Goal: Task Accomplishment & Management: Complete application form

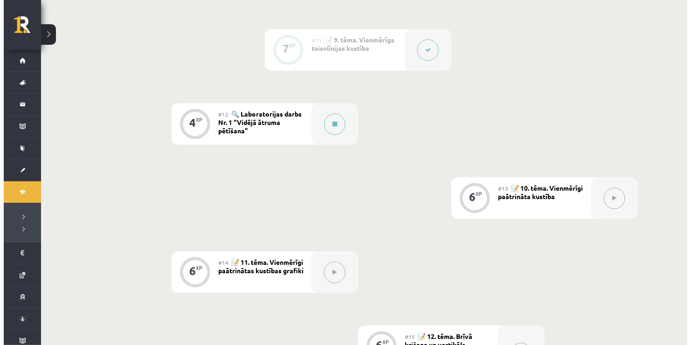
scroll to position [979, 0]
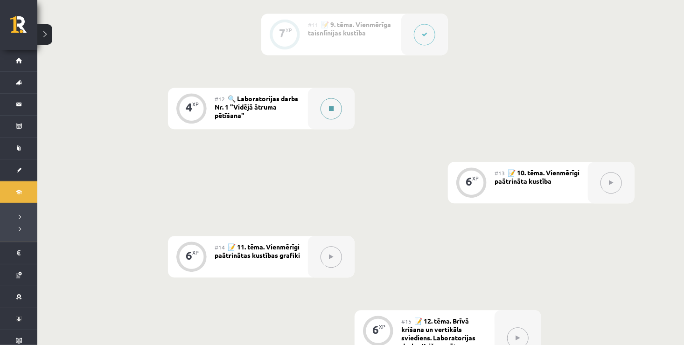
click at [335, 110] on button at bounding box center [330, 108] width 21 height 21
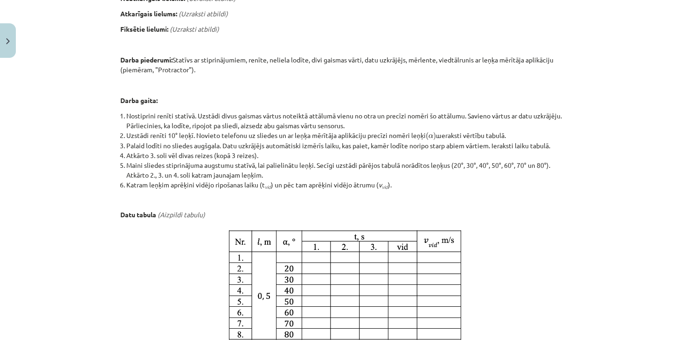
scroll to position [525, 0]
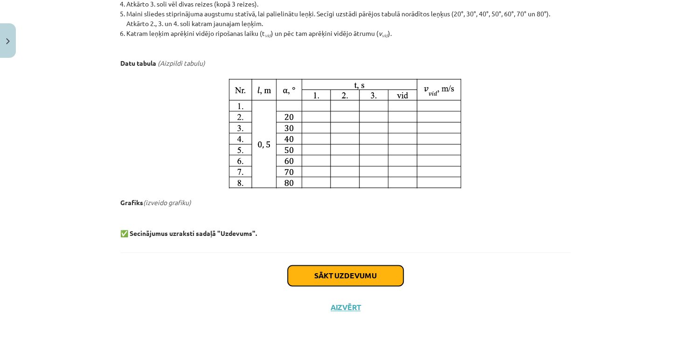
click at [329, 269] on button "Sākt uzdevumu" at bounding box center [346, 275] width 116 height 21
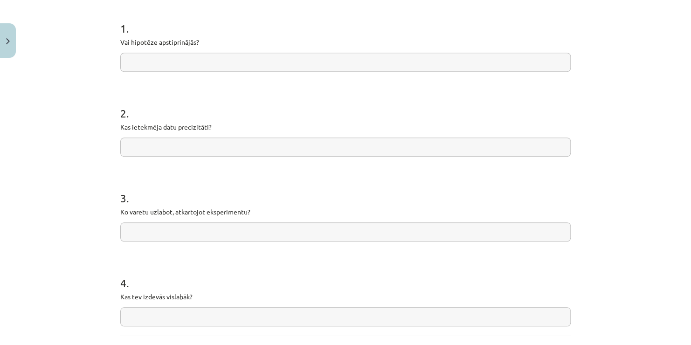
scroll to position [183, 0]
click at [208, 61] on input "text" at bounding box center [345, 59] width 451 height 19
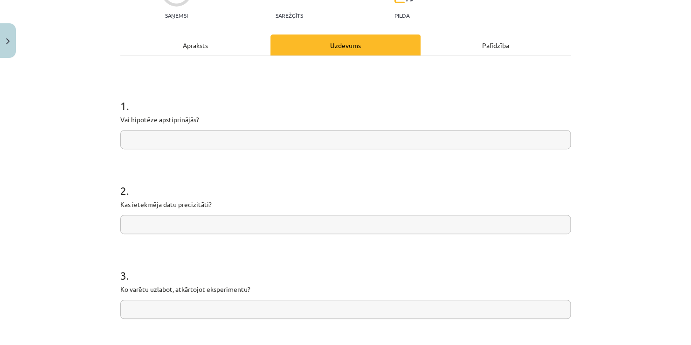
scroll to position [0, 0]
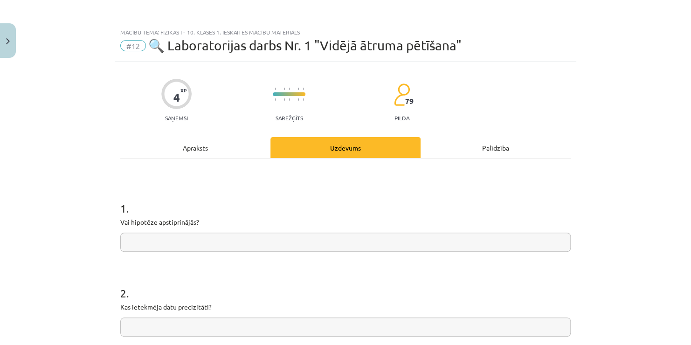
click at [194, 151] on div "Apraksts" at bounding box center [195, 147] width 150 height 21
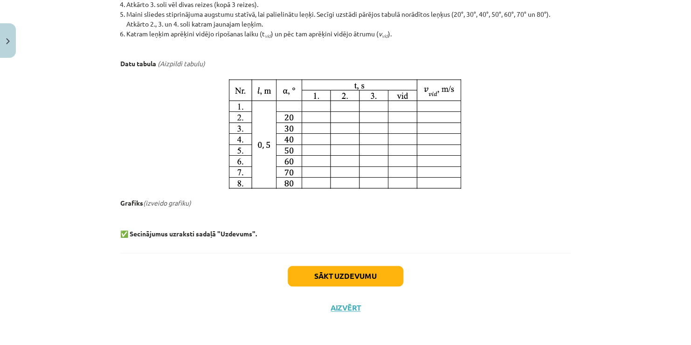
scroll to position [525, 0]
click at [325, 272] on button "Sākt uzdevumu" at bounding box center [346, 275] width 116 height 21
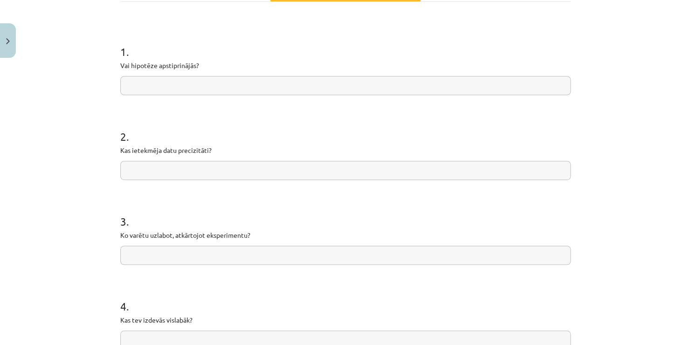
scroll to position [210, 0]
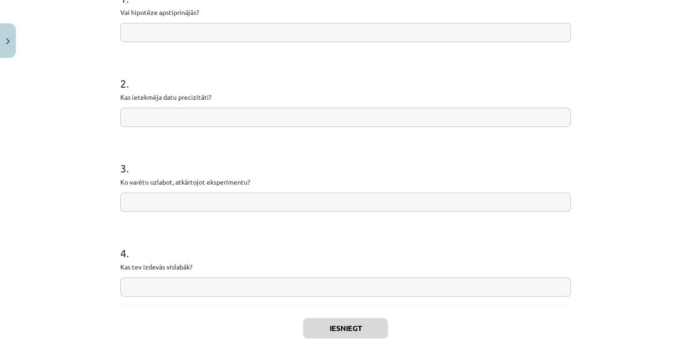
drag, startPoint x: 682, startPoint y: 161, endPoint x: 681, endPoint y: 153, distance: 9.0
click at [680, 153] on div "Mācību tēma: Fizikas i - 10. klases 1. ieskaites mācību materiāls #12 🔍 Laborat…" at bounding box center [345, 172] width 691 height 345
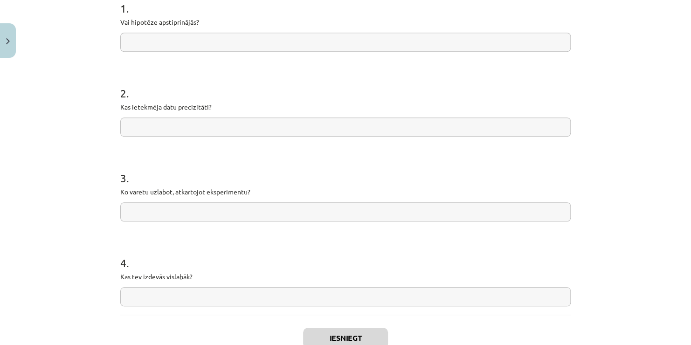
click at [157, 43] on input "text" at bounding box center [345, 42] width 451 height 19
type input "*"
click at [125, 45] on input "*" at bounding box center [345, 42] width 451 height 19
type input "**"
click at [172, 132] on input "text" at bounding box center [345, 127] width 451 height 19
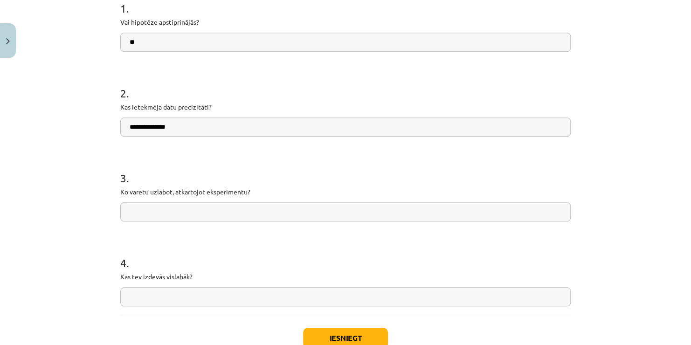
type input "**********"
click at [181, 206] on input "text" at bounding box center [345, 211] width 451 height 19
click at [179, 292] on input "text" at bounding box center [345, 296] width 451 height 19
type input "**********"
click at [329, 333] on button "Iesniegt" at bounding box center [345, 338] width 85 height 21
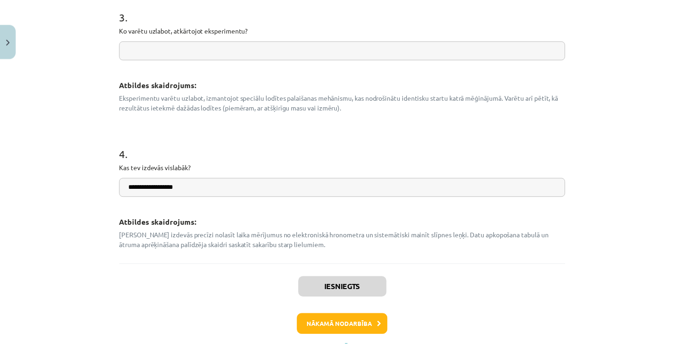
scroll to position [501, 0]
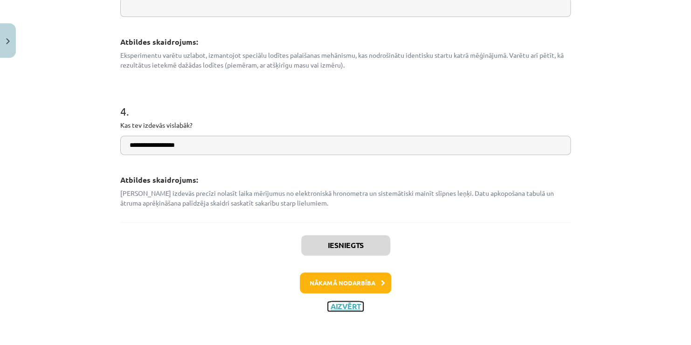
click at [336, 309] on button "Aizvērt" at bounding box center [345, 306] width 35 height 9
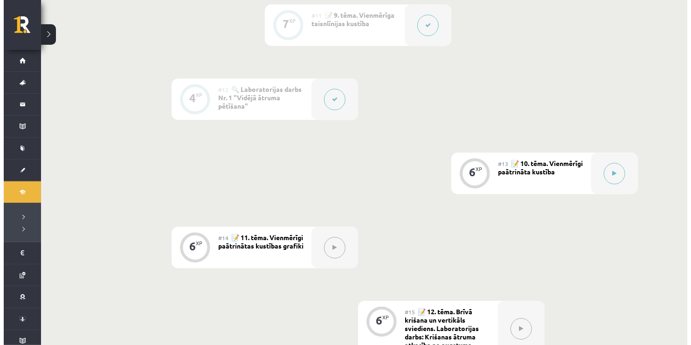
scroll to position [933, 0]
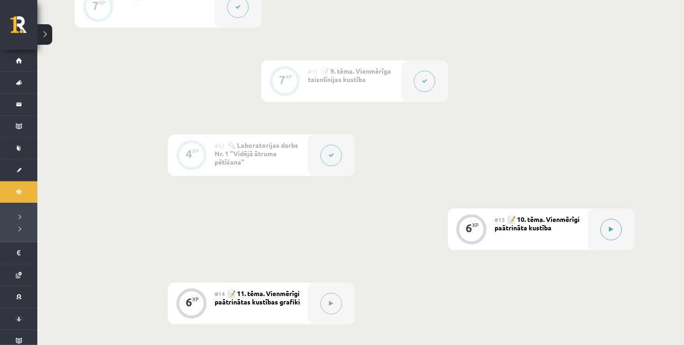
click at [615, 229] on button at bounding box center [610, 229] width 21 height 21
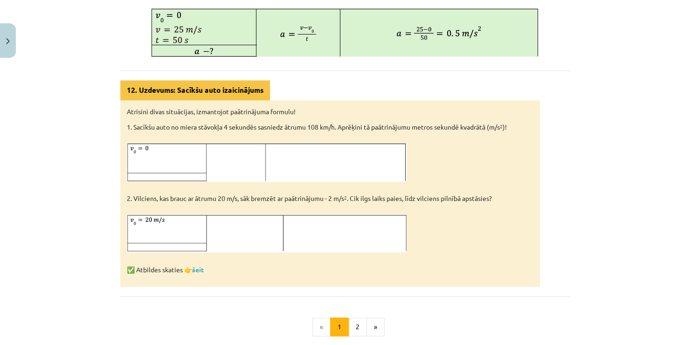
scroll to position [563, 0]
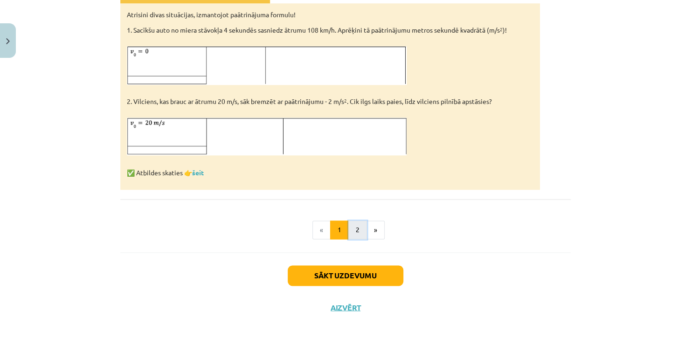
click at [354, 229] on button "2" at bounding box center [357, 230] width 19 height 19
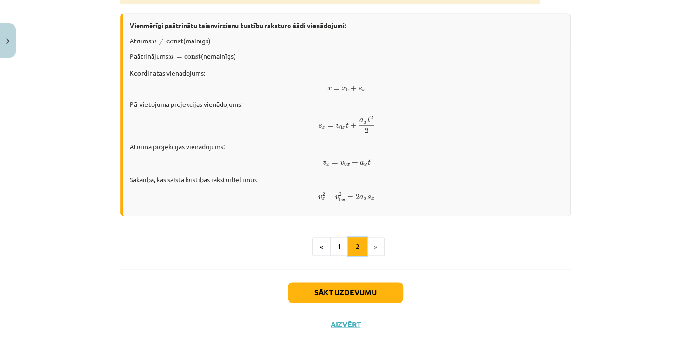
scroll to position [562, 0]
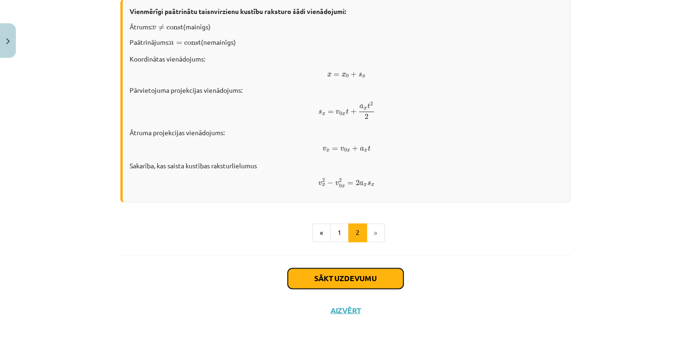
click at [348, 271] on button "Sākt uzdevumu" at bounding box center [346, 278] width 116 height 21
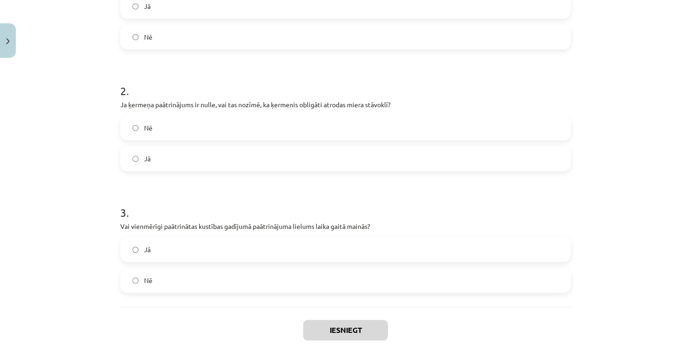
scroll to position [201, 0]
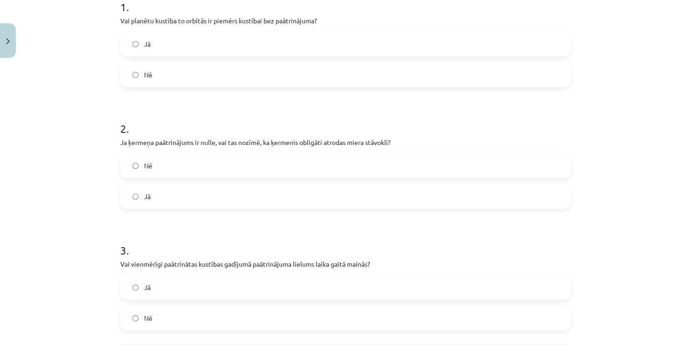
click at [217, 80] on label "Nē" at bounding box center [345, 74] width 449 height 23
click at [165, 203] on label "Jā" at bounding box center [345, 196] width 449 height 23
click at [174, 294] on label "Jā" at bounding box center [345, 287] width 449 height 23
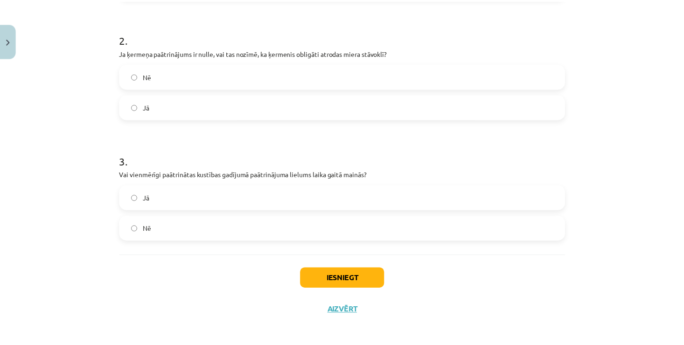
scroll to position [295, 0]
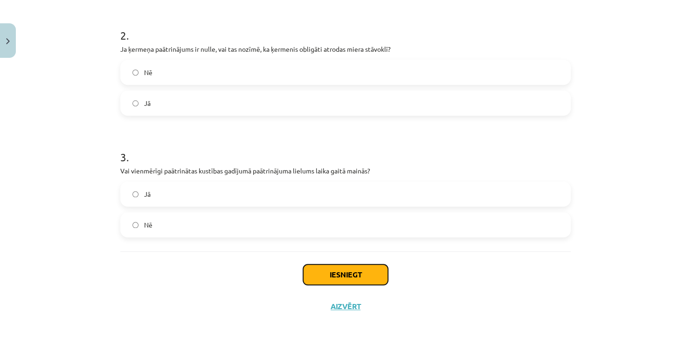
click at [314, 279] on button "Iesniegt" at bounding box center [345, 274] width 85 height 21
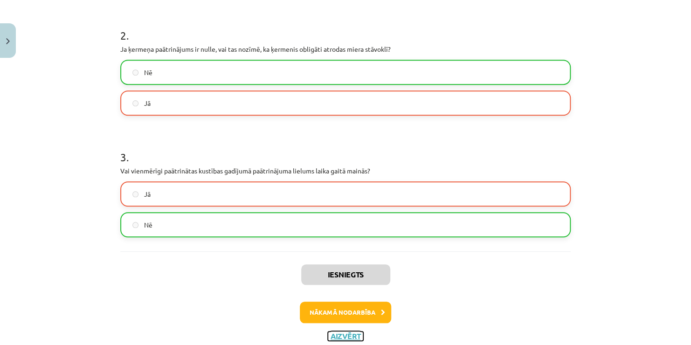
click at [346, 338] on button "Aizvērt" at bounding box center [345, 336] width 35 height 9
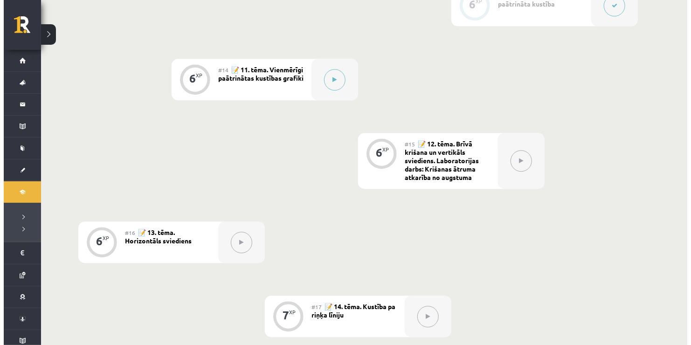
scroll to position [1134, 0]
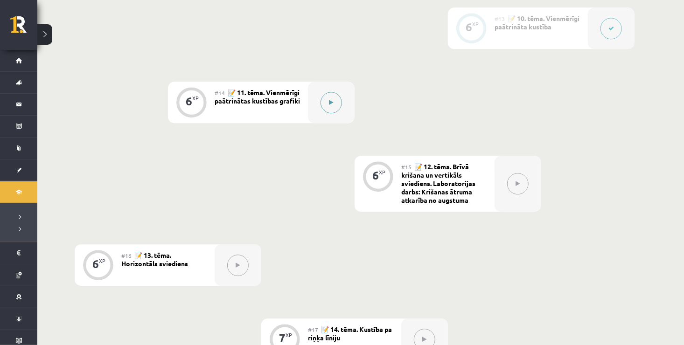
click at [333, 104] on icon at bounding box center [331, 103] width 4 height 6
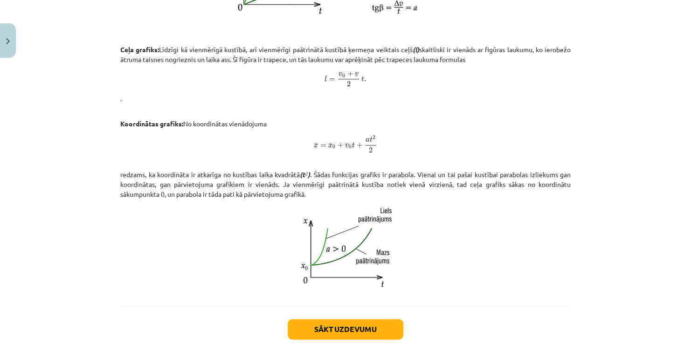
scroll to position [549, 0]
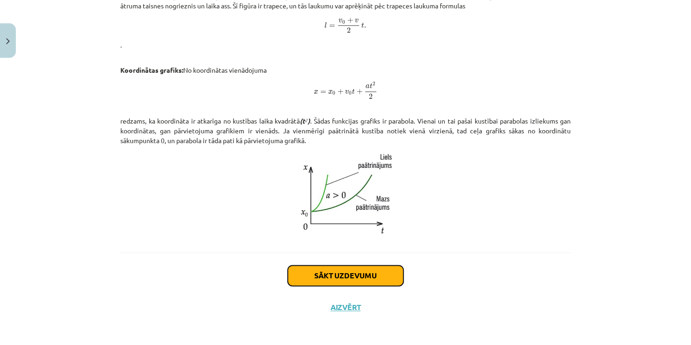
click at [336, 272] on button "Sākt uzdevumu" at bounding box center [346, 275] width 116 height 21
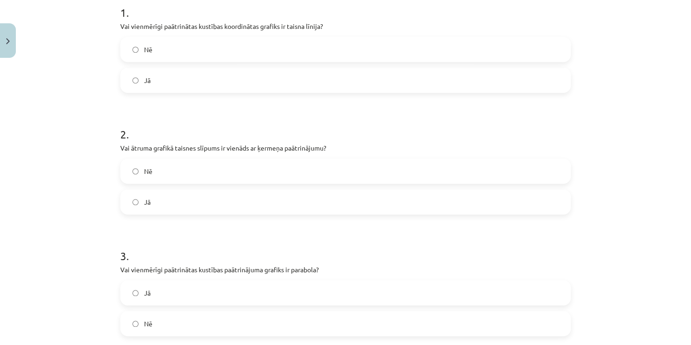
scroll to position [196, 0]
click at [215, 50] on label "Nē" at bounding box center [345, 48] width 449 height 23
click at [192, 209] on label "Jā" at bounding box center [345, 201] width 449 height 23
click at [174, 321] on label "Nē" at bounding box center [345, 323] width 449 height 23
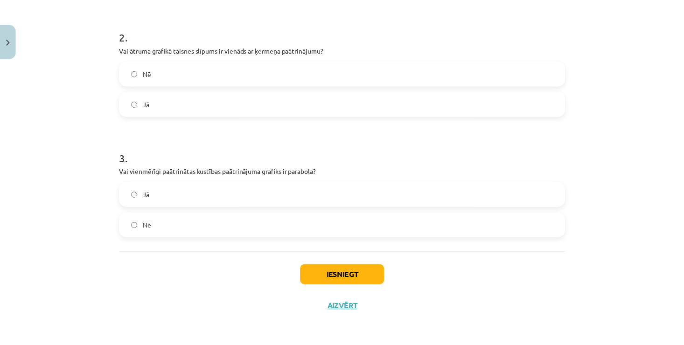
scroll to position [295, 0]
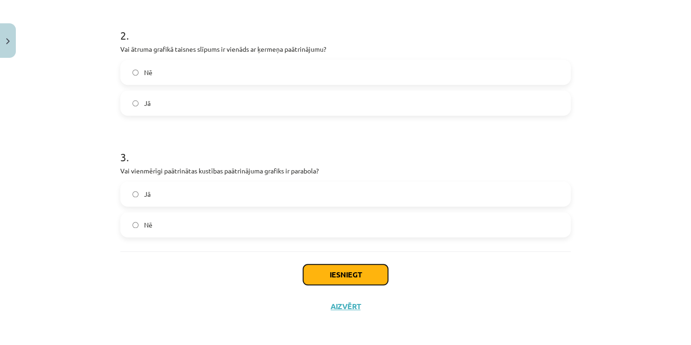
click at [311, 274] on button "Iesniegt" at bounding box center [345, 274] width 85 height 21
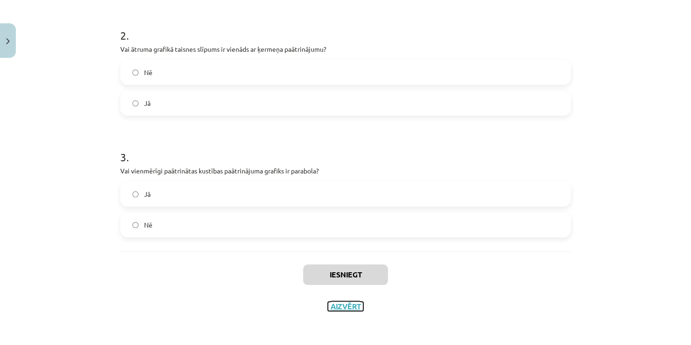
click at [347, 306] on button "Aizvērt" at bounding box center [345, 306] width 35 height 9
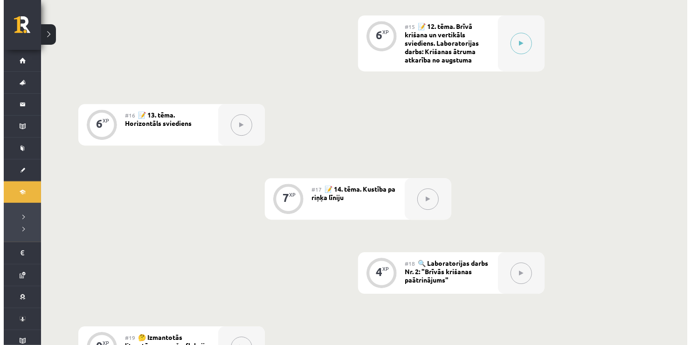
scroll to position [1274, 0]
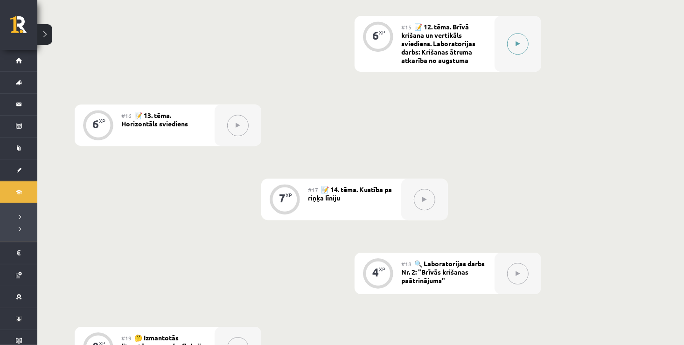
click at [521, 45] on button at bounding box center [517, 43] width 21 height 21
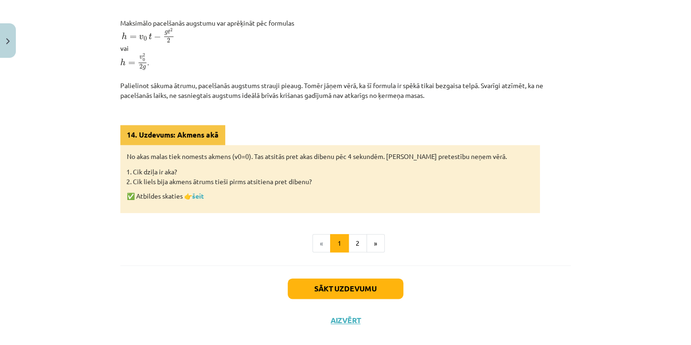
scroll to position [425, 0]
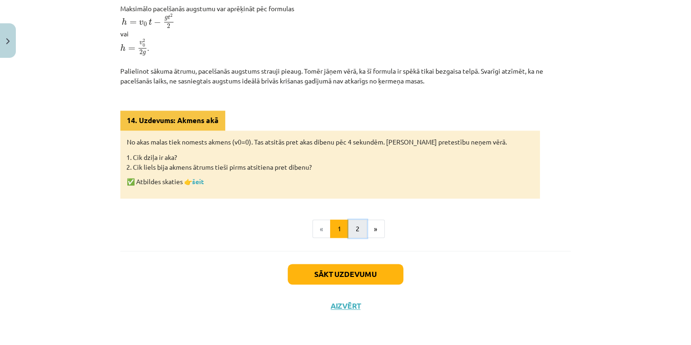
click at [353, 234] on button "2" at bounding box center [357, 229] width 19 height 19
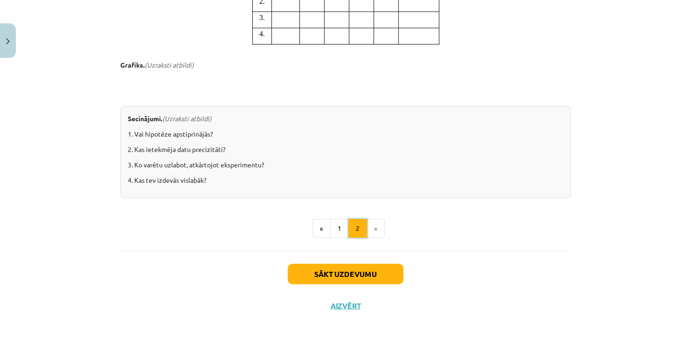
scroll to position [910, 0]
click at [333, 278] on button "Sākt uzdevumu" at bounding box center [346, 274] width 116 height 21
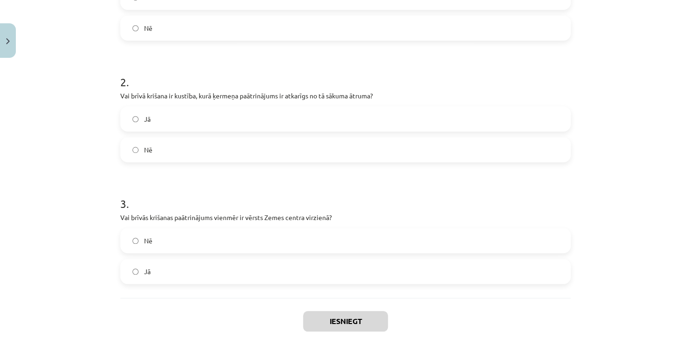
scroll to position [216, 0]
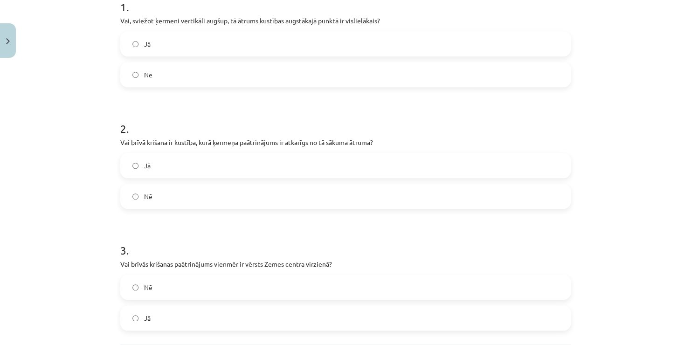
click at [137, 75] on label "Nē" at bounding box center [345, 74] width 449 height 23
click at [143, 170] on label "Jā" at bounding box center [345, 165] width 449 height 23
click at [154, 292] on label "Nē" at bounding box center [345, 287] width 449 height 23
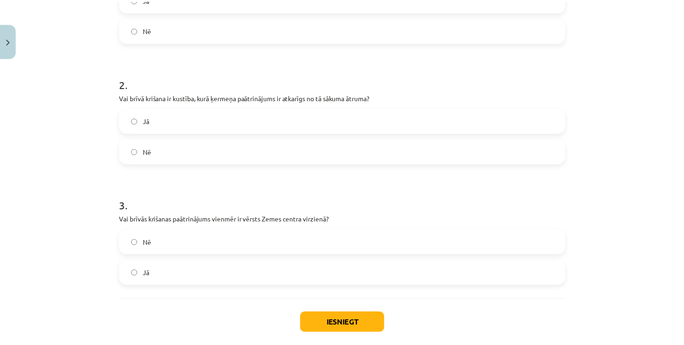
scroll to position [310, 0]
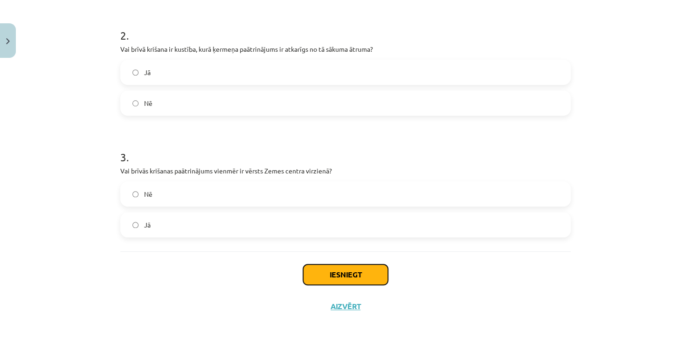
click at [348, 276] on button "Iesniegt" at bounding box center [345, 274] width 85 height 21
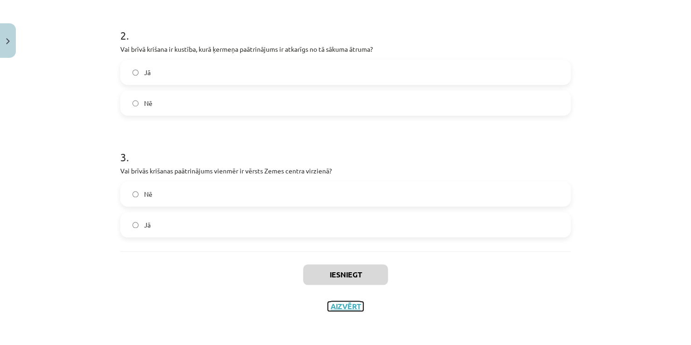
click at [339, 306] on button "Aizvērt" at bounding box center [345, 306] width 35 height 9
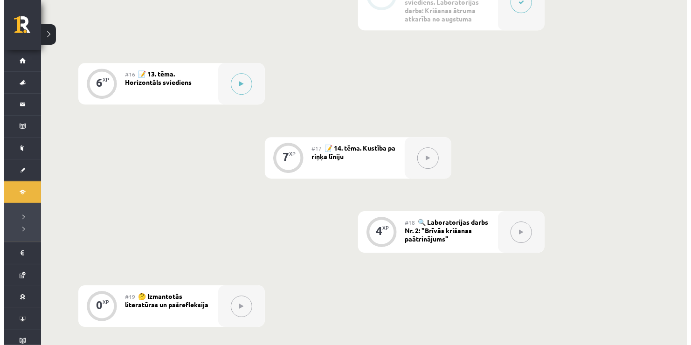
scroll to position [1306, 0]
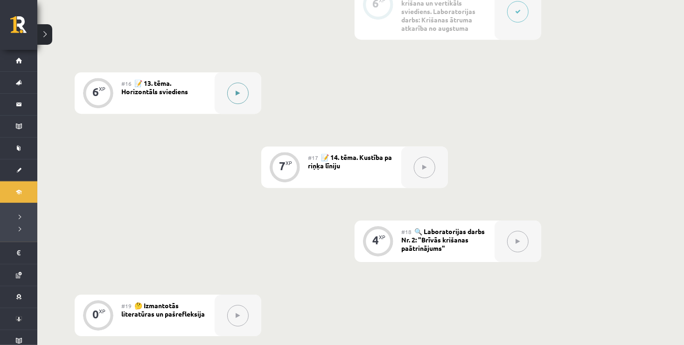
click at [239, 94] on icon at bounding box center [238, 93] width 4 height 6
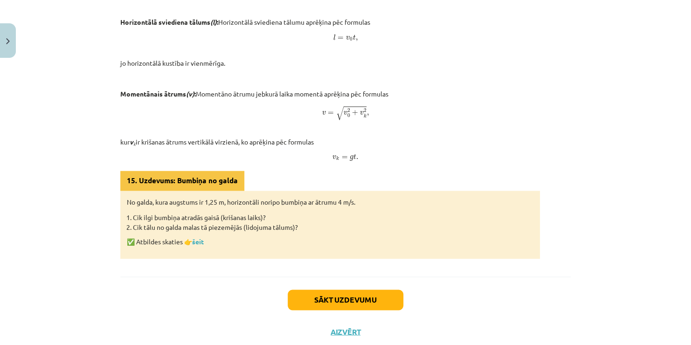
scroll to position [571, 0]
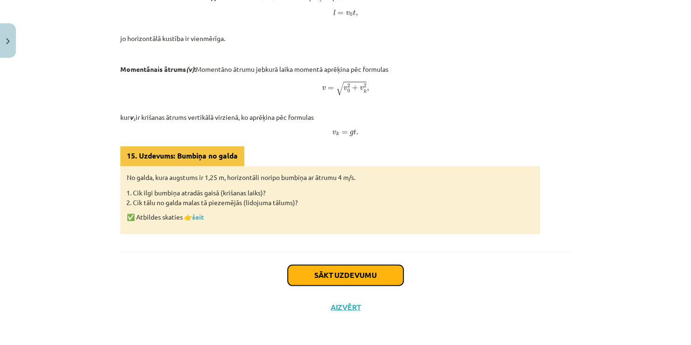
click at [349, 276] on button "Sākt uzdevumu" at bounding box center [346, 275] width 116 height 21
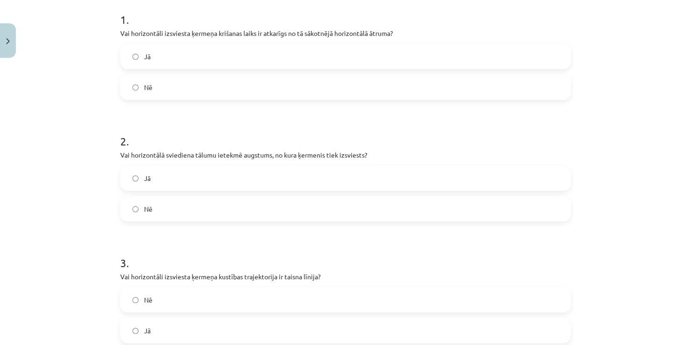
scroll to position [190, 0]
click at [172, 103] on form "1 . Vai horizontāli izsviesta ķermeņa krišanas laiks ir atkarīgs no tā sākotnēj…" at bounding box center [345, 169] width 451 height 347
click at [179, 84] on label "Nē" at bounding box center [345, 86] width 449 height 23
click at [174, 183] on label "Jā" at bounding box center [345, 177] width 449 height 23
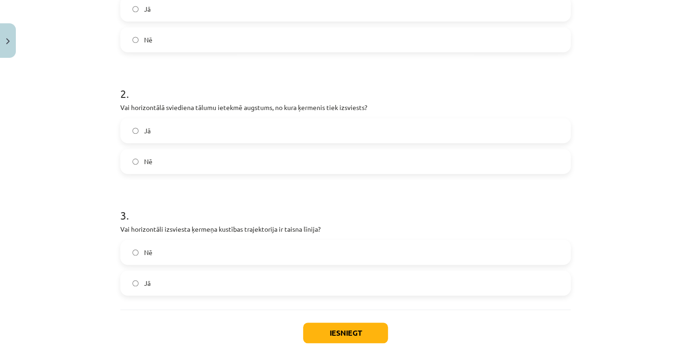
click at [193, 259] on label "Nē" at bounding box center [345, 252] width 449 height 23
click at [326, 334] on button "Iesniegt" at bounding box center [345, 333] width 85 height 21
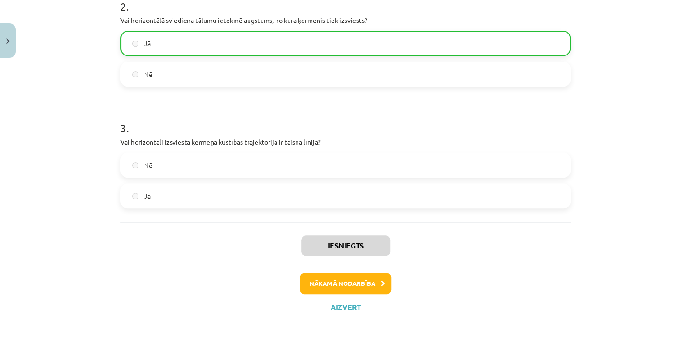
scroll to position [324, 0]
click at [179, 171] on label "Nē" at bounding box center [345, 164] width 449 height 23
click at [338, 305] on button "Aizvērt" at bounding box center [345, 306] width 35 height 9
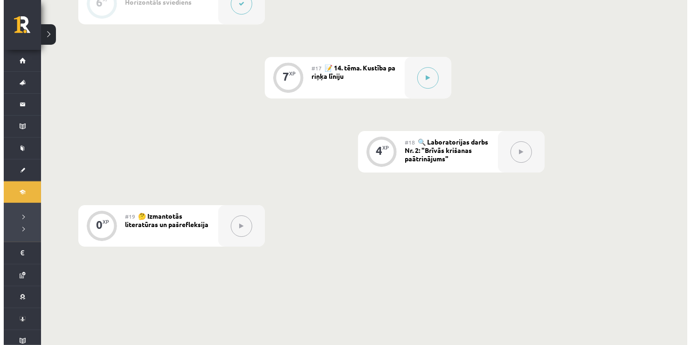
scroll to position [1367, 0]
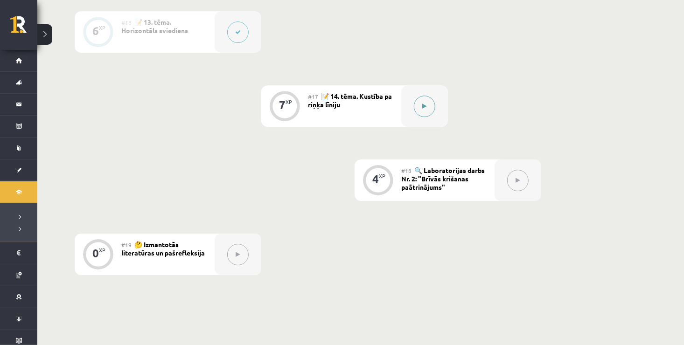
click at [419, 108] on button at bounding box center [424, 106] width 21 height 21
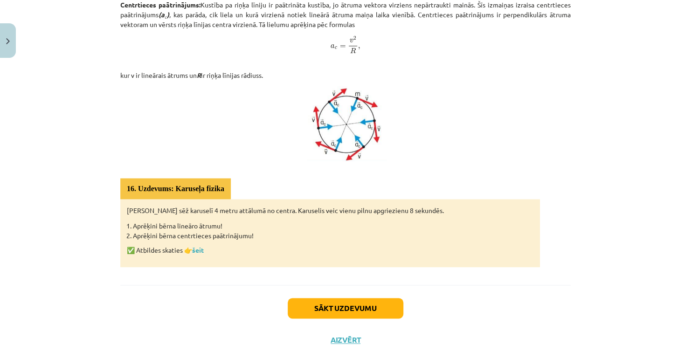
scroll to position [489, 0]
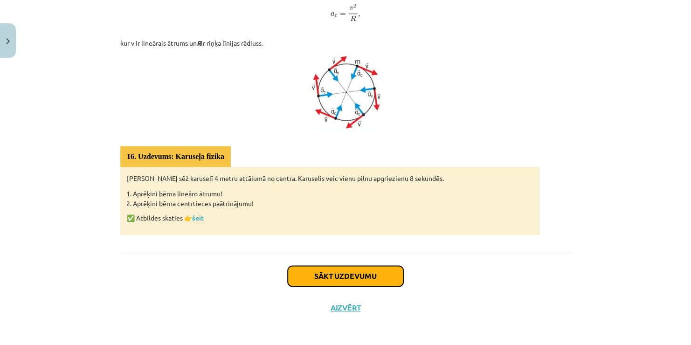
click at [357, 276] on button "Sākt uzdevumu" at bounding box center [346, 276] width 116 height 21
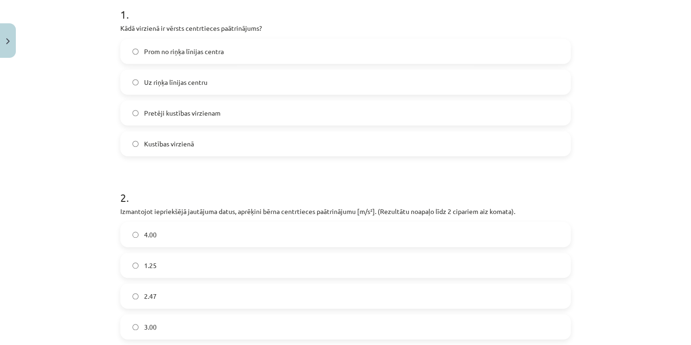
scroll to position [195, 0]
click at [201, 80] on span "Uz riņķa līnijas centru" at bounding box center [175, 81] width 63 height 10
drag, startPoint x: 201, startPoint y: 80, endPoint x: 186, endPoint y: 91, distance: 19.4
click at [186, 91] on label "Uz riņķa līnijas centru" at bounding box center [345, 80] width 449 height 23
drag, startPoint x: 186, startPoint y: 91, endPoint x: 174, endPoint y: 84, distance: 13.8
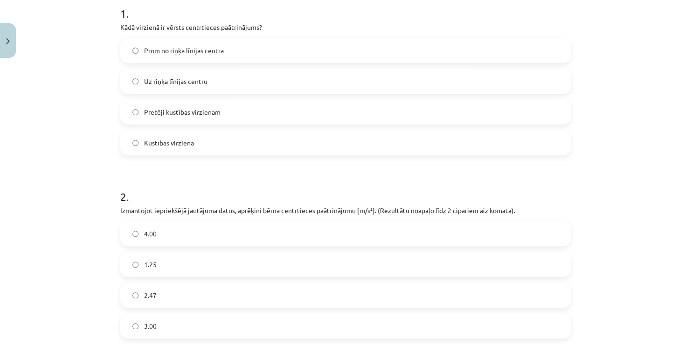
click at [174, 84] on span "Uz riņķa līnijas centru" at bounding box center [175, 81] width 63 height 10
click at [194, 237] on label "4.00" at bounding box center [345, 233] width 449 height 23
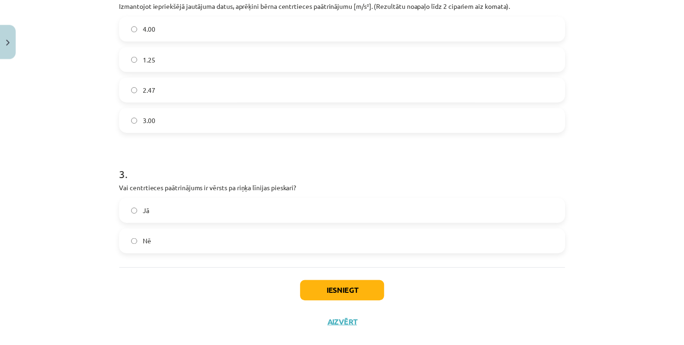
scroll to position [418, 0]
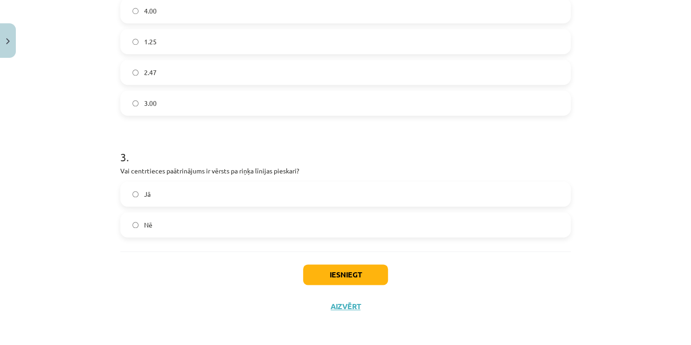
click at [197, 226] on label "Nē" at bounding box center [345, 224] width 449 height 23
click at [199, 194] on label "Jā" at bounding box center [345, 193] width 449 height 23
click at [335, 272] on button "Iesniegt" at bounding box center [345, 274] width 85 height 21
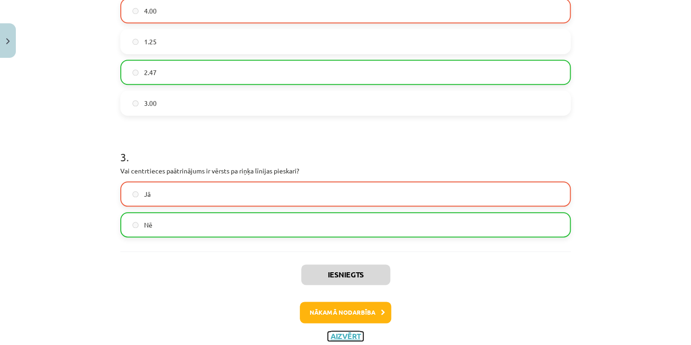
click at [330, 337] on button "Aizvērt" at bounding box center [345, 336] width 35 height 9
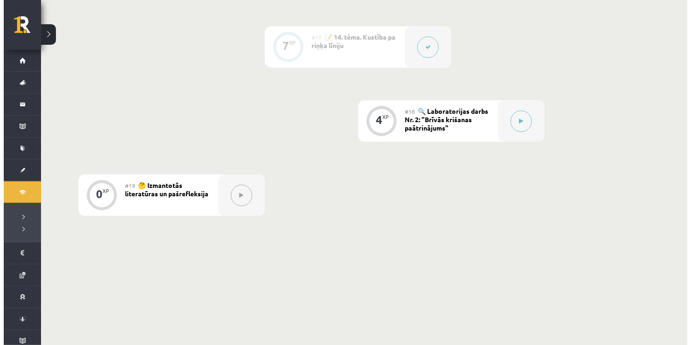
scroll to position [1460, 0]
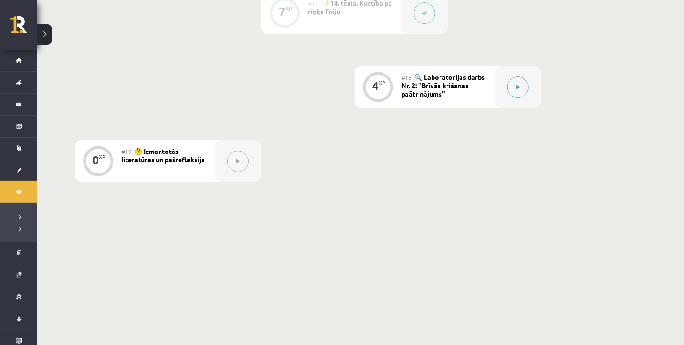
click at [516, 84] on icon at bounding box center [518, 87] width 4 height 6
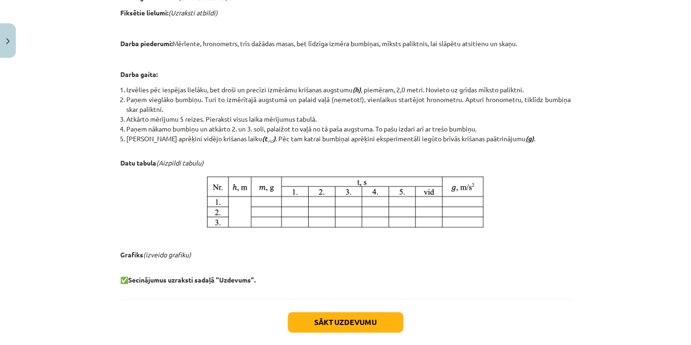
scroll to position [446, 0]
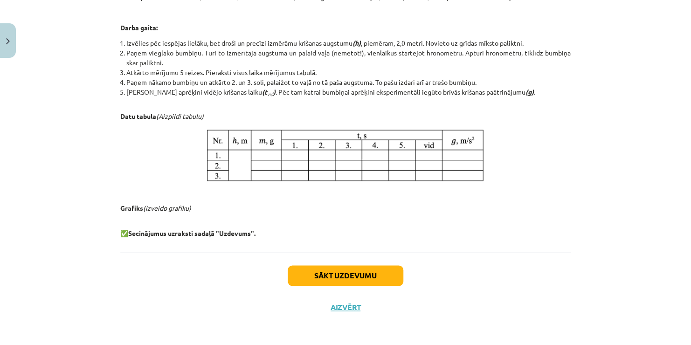
click at [372, 176] on img at bounding box center [345, 155] width 281 height 56
click at [348, 268] on button "Sākt uzdevumu" at bounding box center [346, 275] width 116 height 21
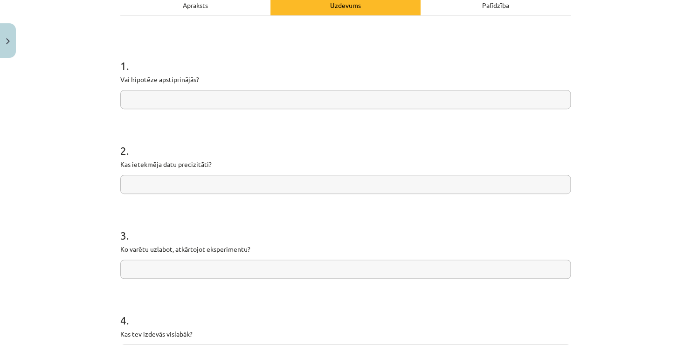
scroll to position [163, 0]
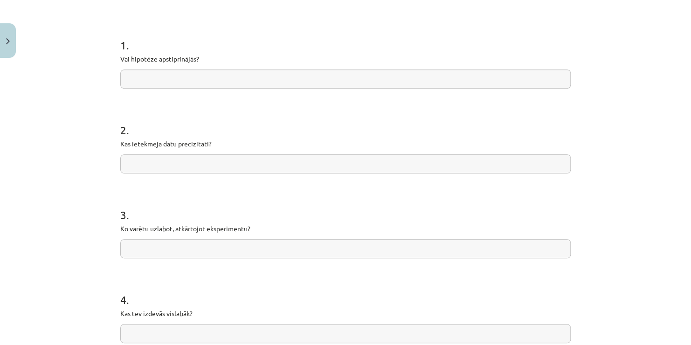
click at [207, 83] on input "text" at bounding box center [345, 78] width 451 height 19
type input "**"
click at [142, 168] on input "text" at bounding box center [345, 163] width 451 height 19
type input "**********"
click at [130, 249] on input "text" at bounding box center [345, 248] width 451 height 19
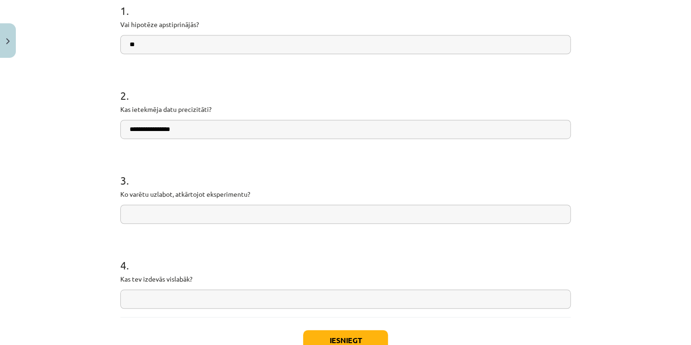
scroll to position [257, 0]
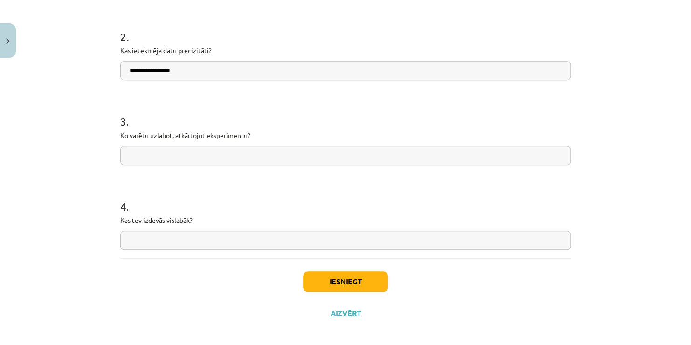
click at [161, 243] on input "text" at bounding box center [345, 240] width 451 height 19
type input "**********"
click at [319, 284] on button "Iesniegt" at bounding box center [345, 281] width 85 height 21
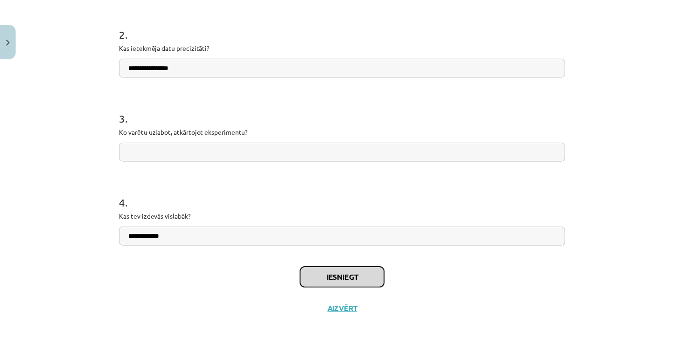
scroll to position [264, 0]
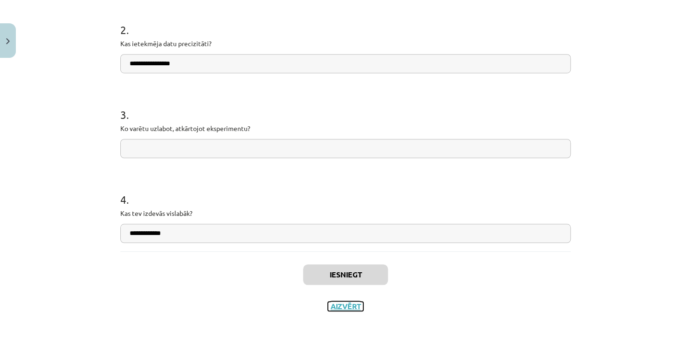
click at [338, 308] on button "Aizvērt" at bounding box center [345, 306] width 35 height 9
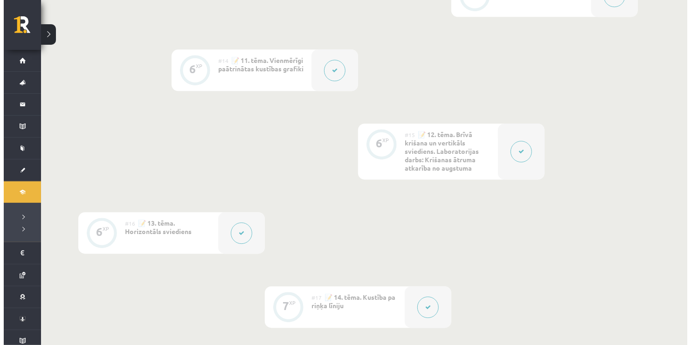
scroll to position [1460, 0]
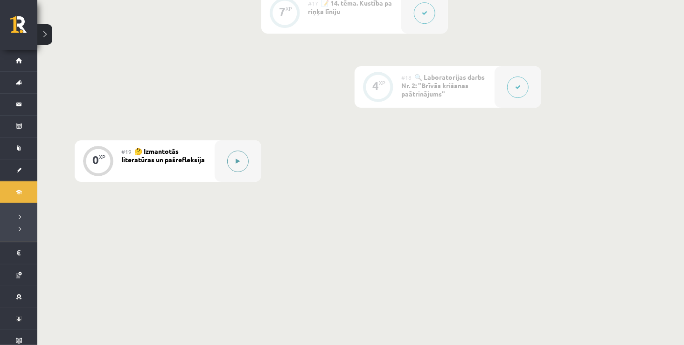
click at [234, 163] on button at bounding box center [237, 161] width 21 height 21
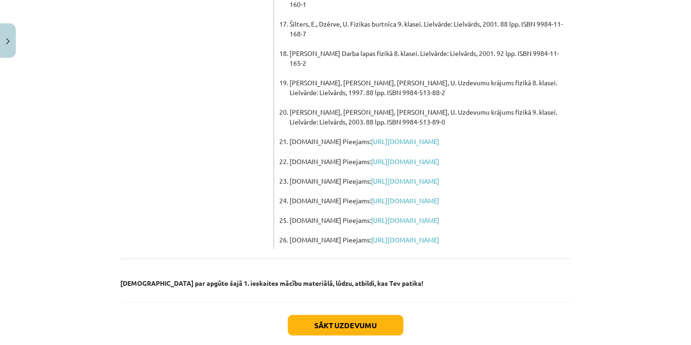
scroll to position [707, 0]
click at [321, 314] on button "Sākt uzdevumu" at bounding box center [346, 324] width 116 height 21
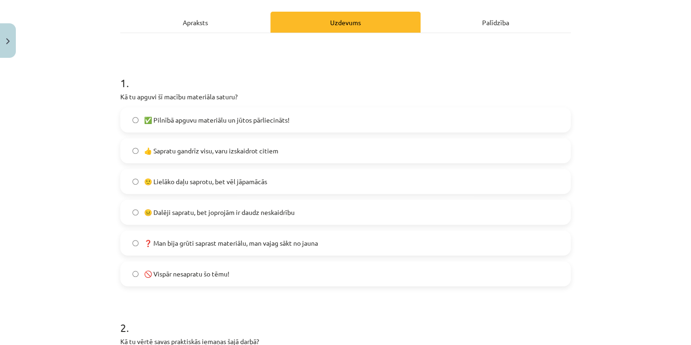
scroll to position [140, 0]
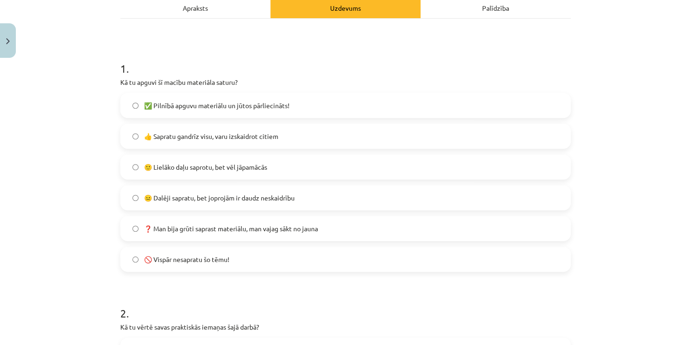
click at [274, 170] on label "🙂 Lielāko daļu saprotu, bet vēl jāpamācās" at bounding box center [345, 166] width 449 height 23
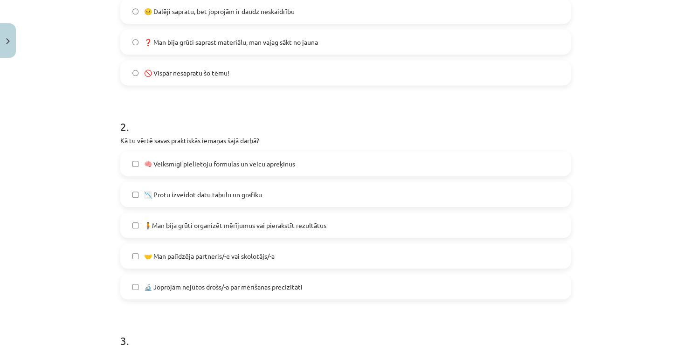
scroll to position [373, 0]
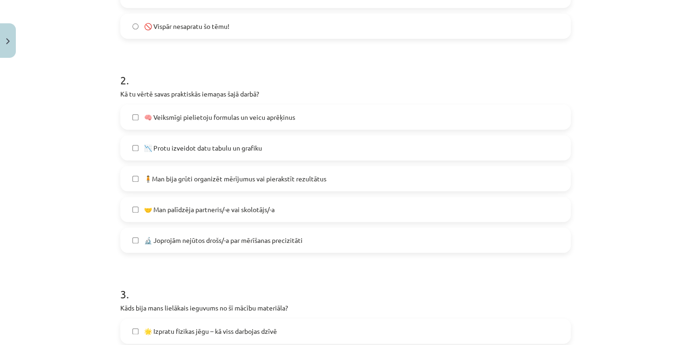
click at [249, 153] on label "📉 Protu izveidot datu tabulu un grafiku" at bounding box center [345, 147] width 449 height 23
click at [250, 123] on label "🧠 Veiksmīgi pielietoju formulas un veicu aprēķinus" at bounding box center [345, 116] width 449 height 23
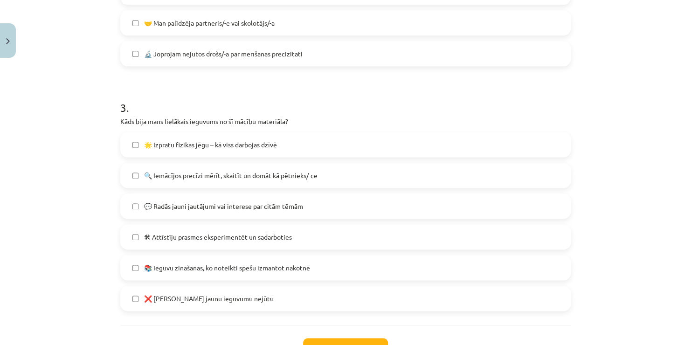
scroll to position [606, 0]
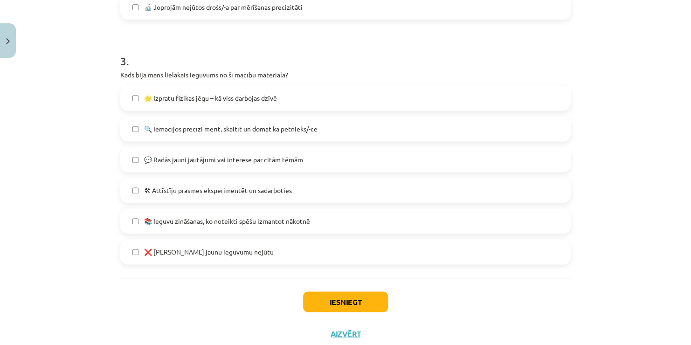
click at [275, 134] on label "🔍 Iemācījos precīzi mērīt, skaitīt un domāt kā pētnieks/-ce" at bounding box center [345, 128] width 449 height 23
click at [270, 226] on label "📚 Ieguvu zināšanas, ko noteikti spēšu izmantot nākotnē" at bounding box center [345, 220] width 449 height 23
click at [274, 98] on span "🌟 Izpratu fizikas jēgu – kā viss darbojas dzīvē" at bounding box center [210, 98] width 133 height 10
click at [314, 296] on button "Iesniegt" at bounding box center [345, 302] width 85 height 21
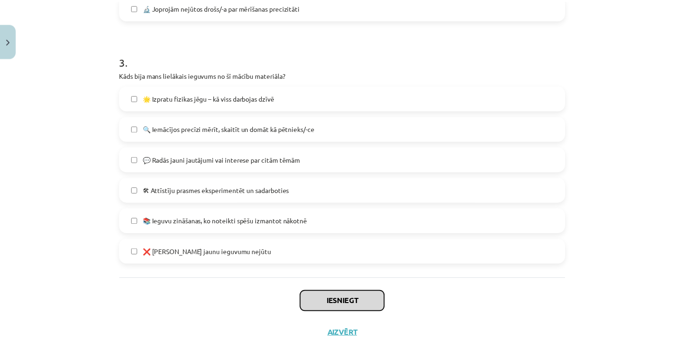
scroll to position [633, 0]
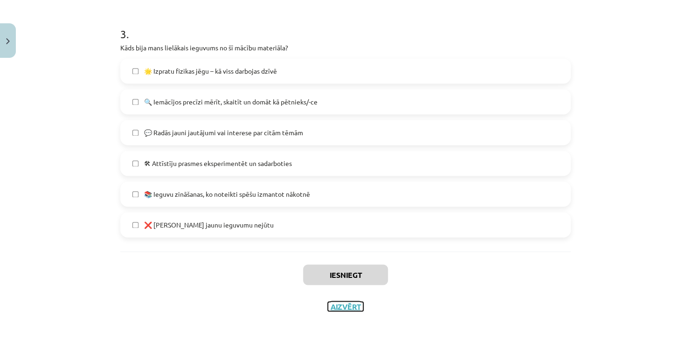
click at [336, 304] on button "Aizvērt" at bounding box center [345, 306] width 35 height 9
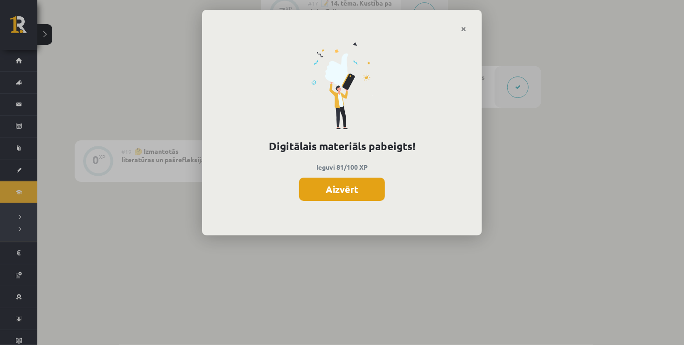
click at [335, 193] on button "Aizvērt" at bounding box center [342, 189] width 86 height 23
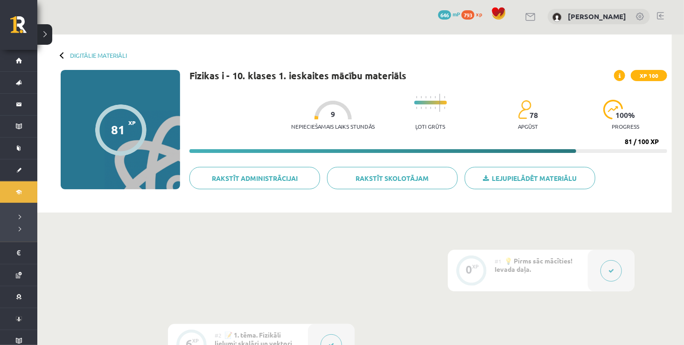
scroll to position [0, 0]
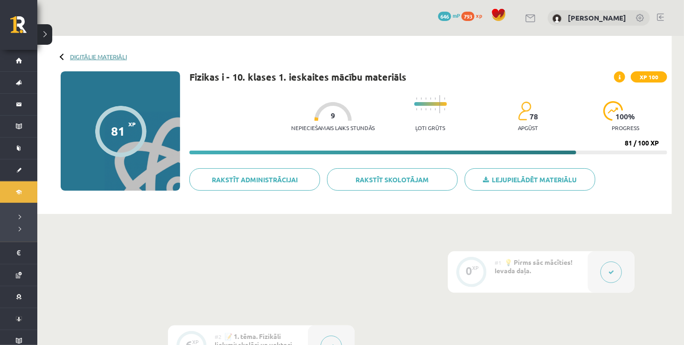
click at [79, 58] on link "Digitālie materiāli" at bounding box center [98, 56] width 57 height 7
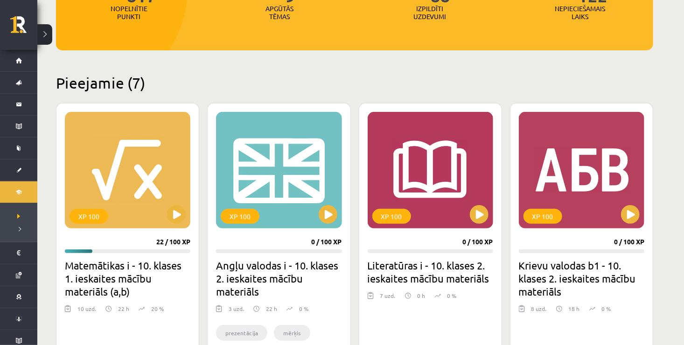
scroll to position [47, 0]
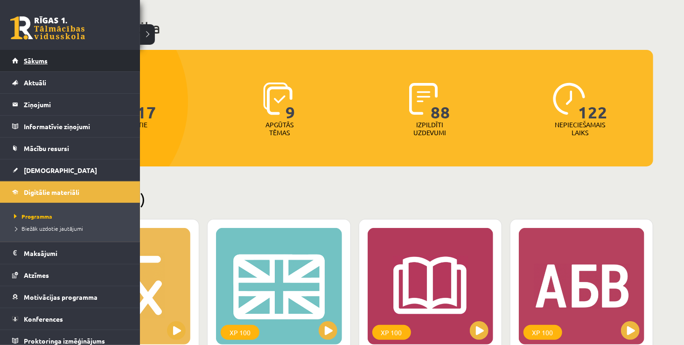
click at [99, 67] on link "Sākums" at bounding box center [70, 60] width 116 height 21
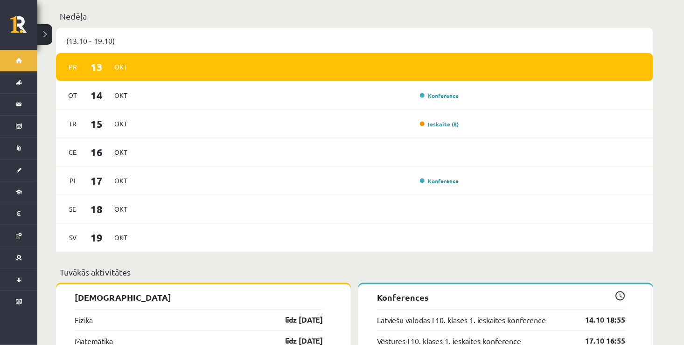
scroll to position [606, 0]
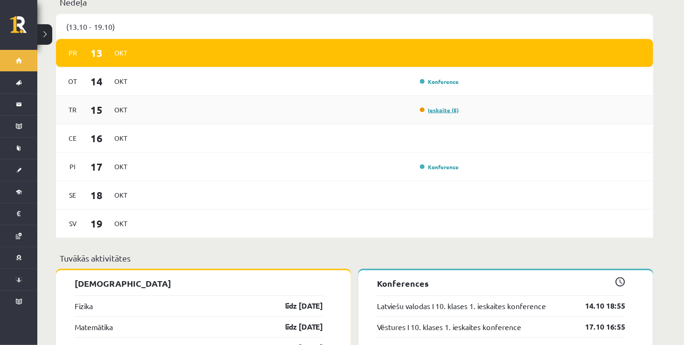
click at [429, 106] on link "Ieskaite (5)" at bounding box center [439, 109] width 39 height 7
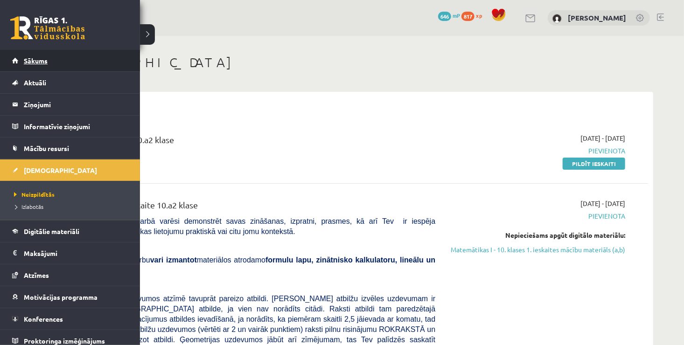
click at [56, 66] on link "Sākums" at bounding box center [70, 60] width 116 height 21
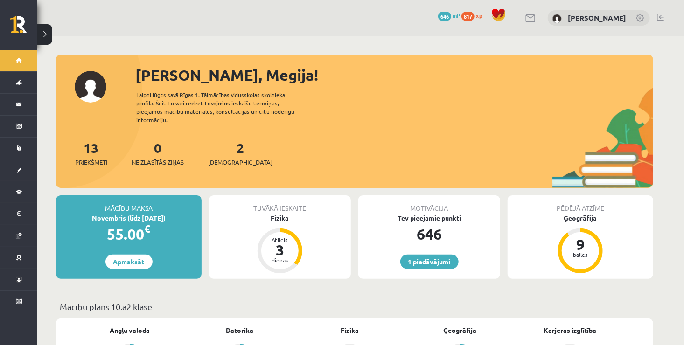
click at [224, 147] on div "2 Ieskaites" at bounding box center [240, 152] width 64 height 29
click at [223, 146] on link "2 Ieskaites" at bounding box center [240, 153] width 64 height 28
